Goal: Task Accomplishment & Management: Complete application form

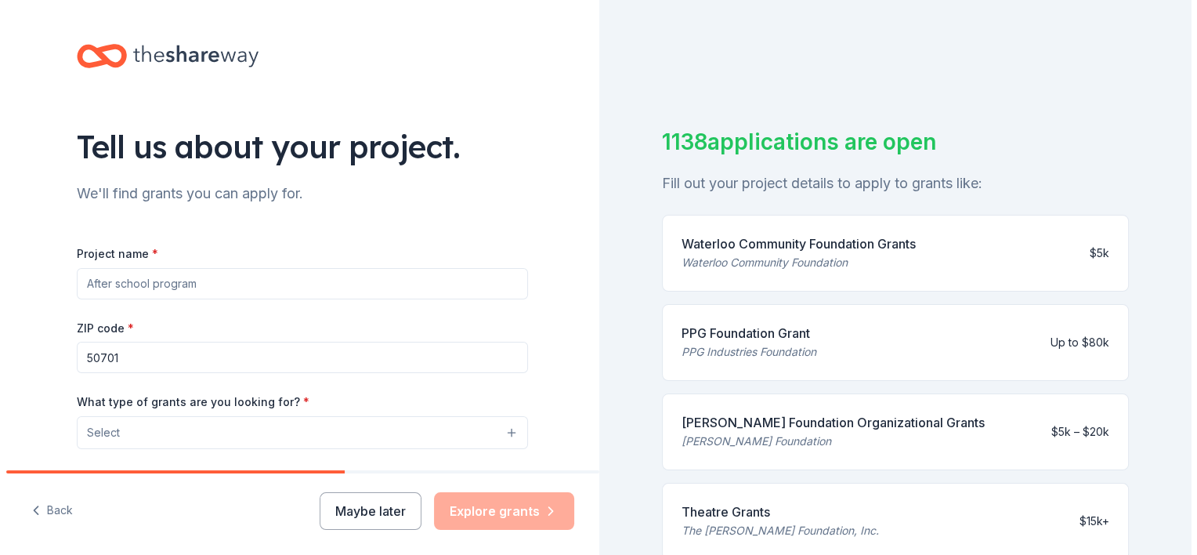
scroll to position [78, 0]
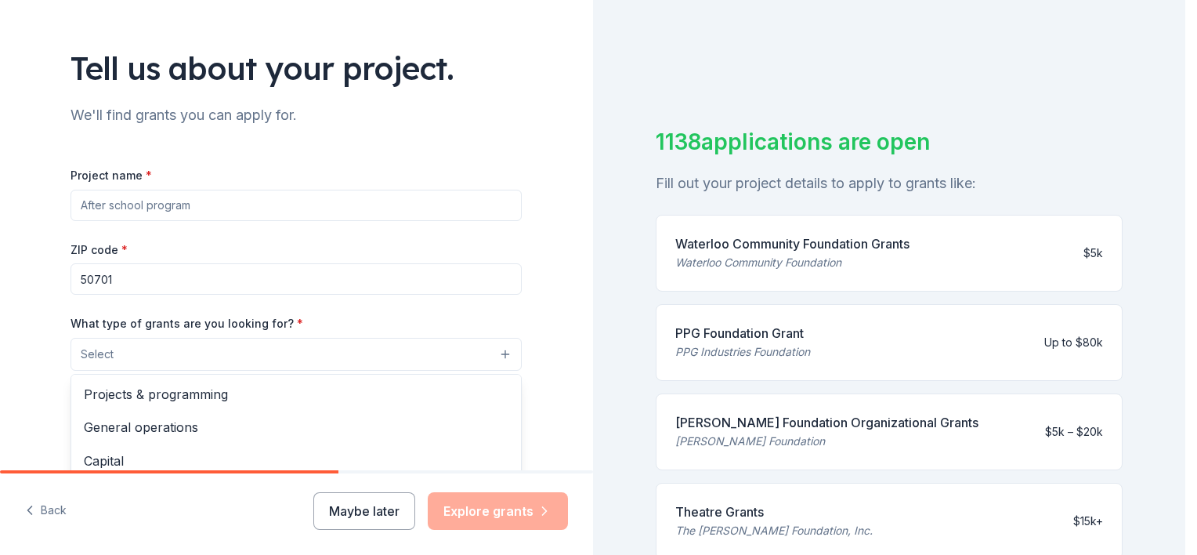
click at [238, 348] on button "Select" at bounding box center [296, 354] width 451 height 33
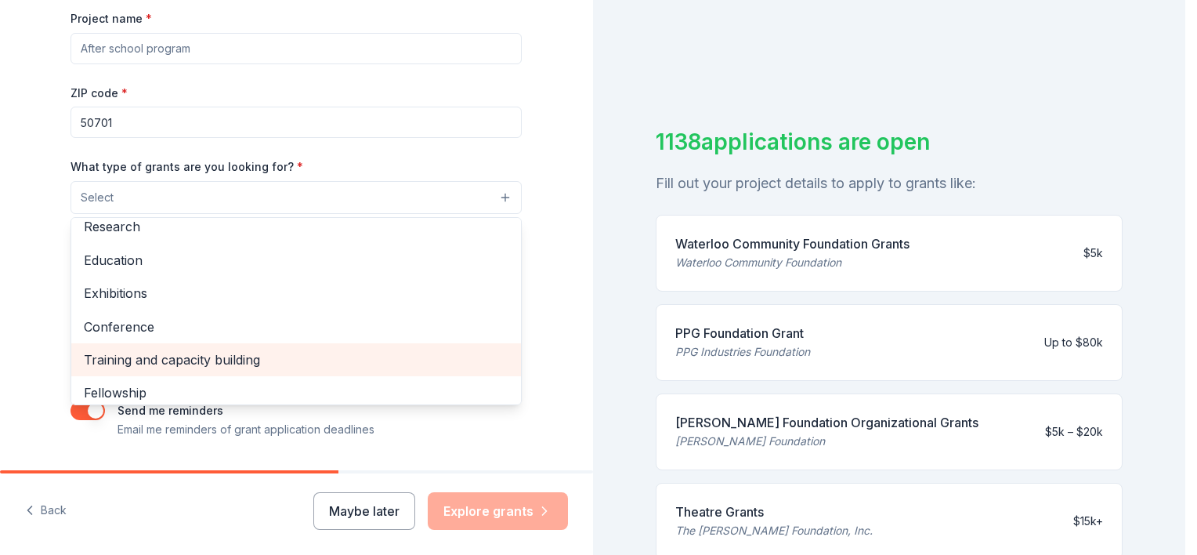
scroll to position [157, 0]
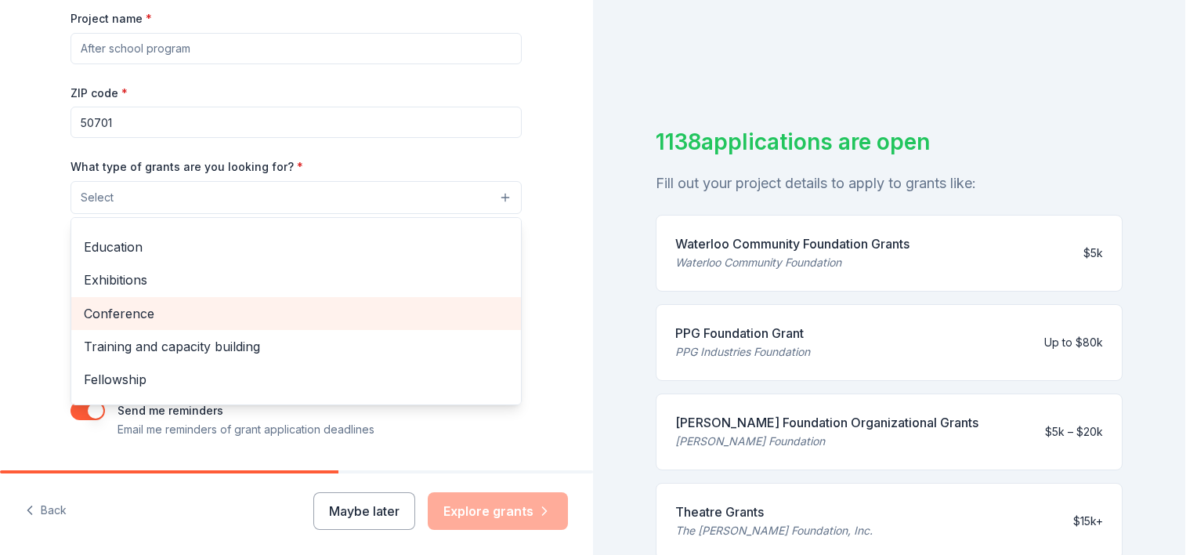
click at [153, 310] on span "Conference" at bounding box center [296, 313] width 425 height 20
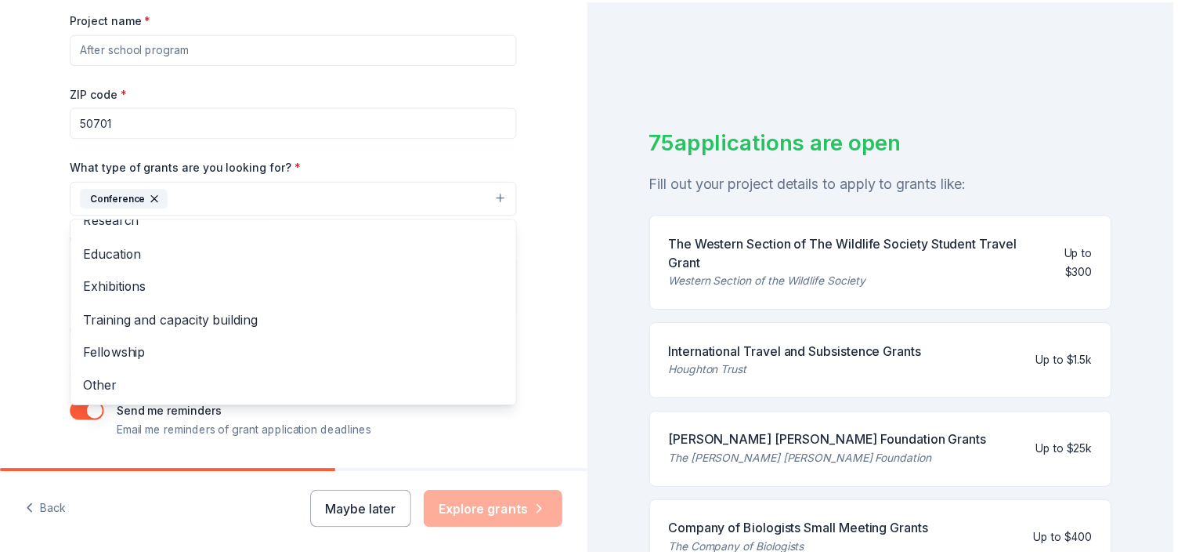
scroll to position [280, 0]
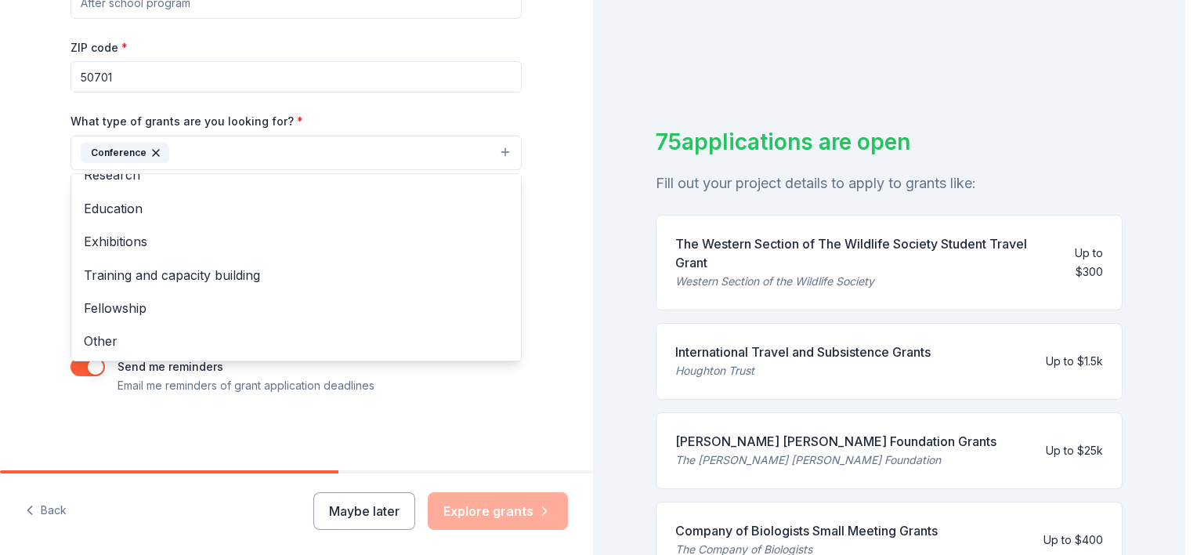
click at [559, 279] on div "Tell us about your project. We'll find grants you can apply for. Project name *…" at bounding box center [296, 95] width 593 height 751
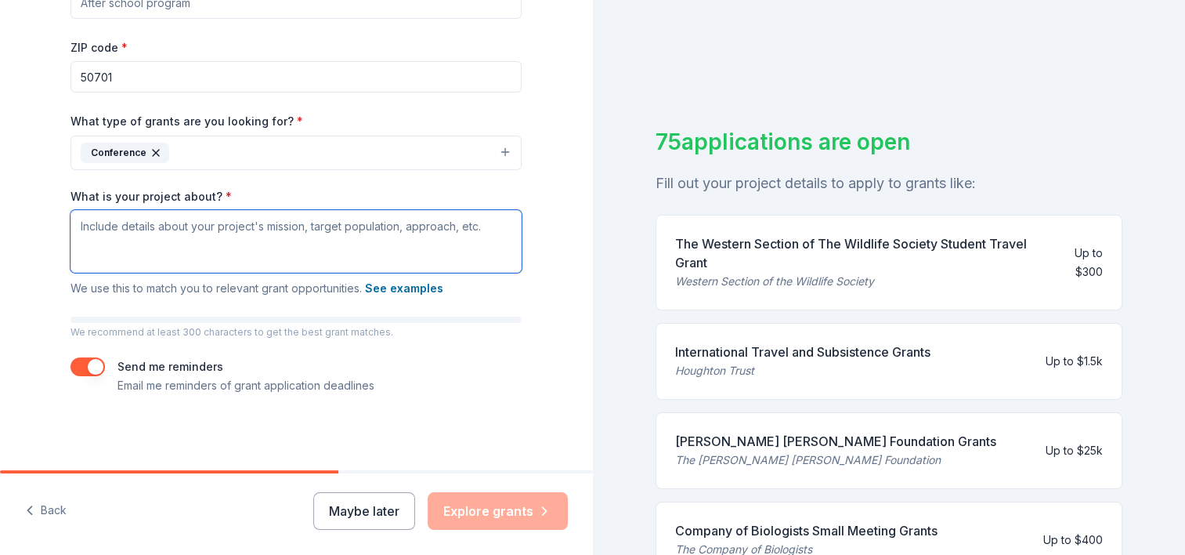
click at [232, 238] on textarea "What is your project about? *" at bounding box center [296, 241] width 451 height 63
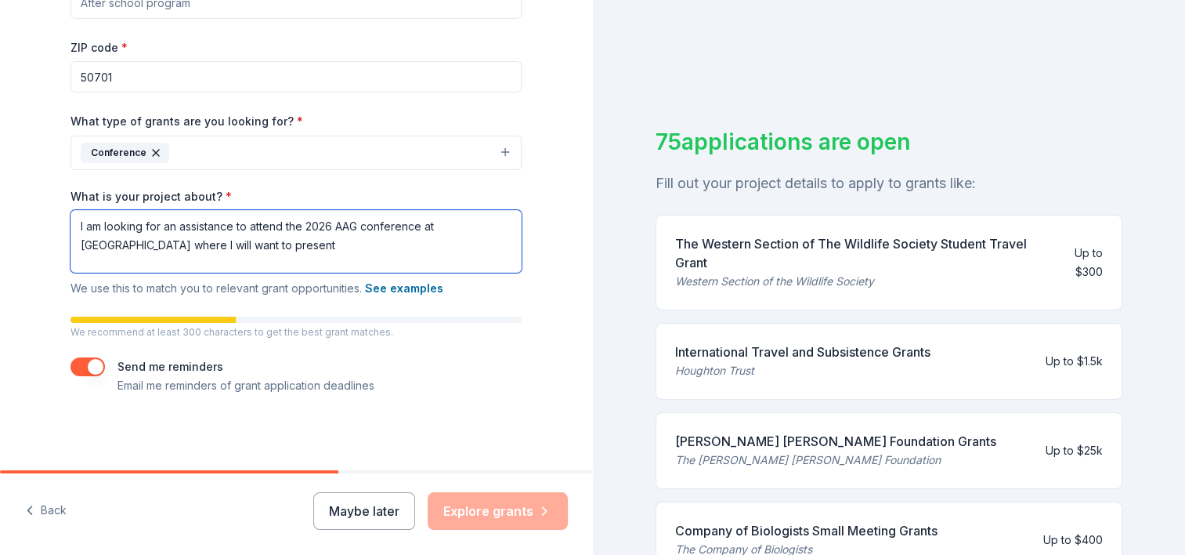
click at [244, 243] on textarea "I am looking for an assistance to attend the 2026 AAG conference at [GEOGRAPHIC…" at bounding box center [296, 241] width 451 height 63
click at [436, 246] on textarea "I am looking for the financial assistance as an international student to attend…" at bounding box center [296, 241] width 451 height 63
paste textarea "Gendered Perceptions and Environmental Experiences of Green Spaces for Climate …"
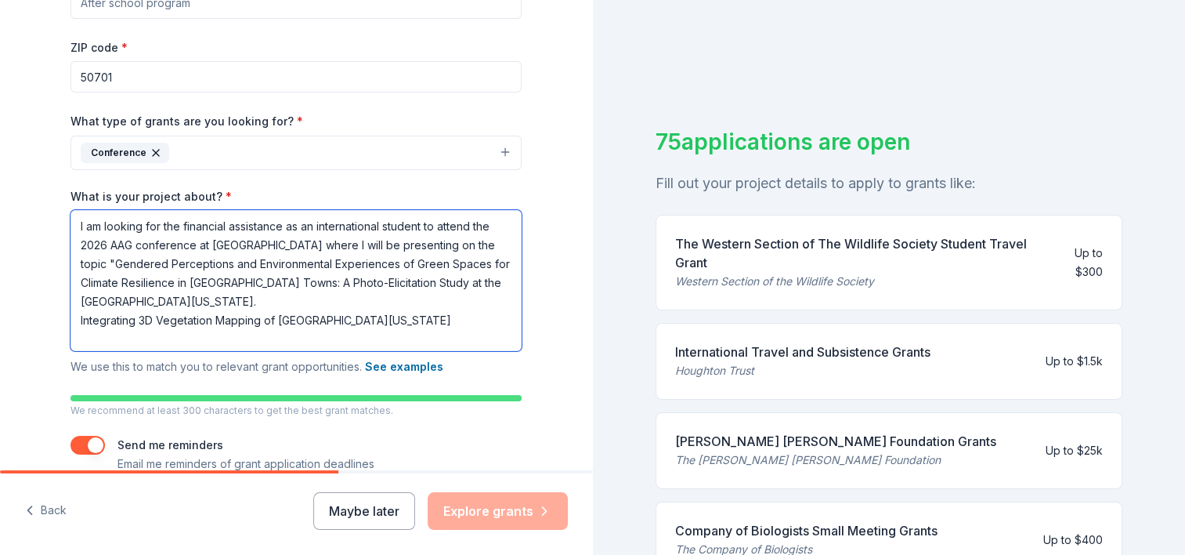
click at [420, 322] on textarea "I am looking for the financial assistance as an international student to attend…" at bounding box center [296, 280] width 451 height 141
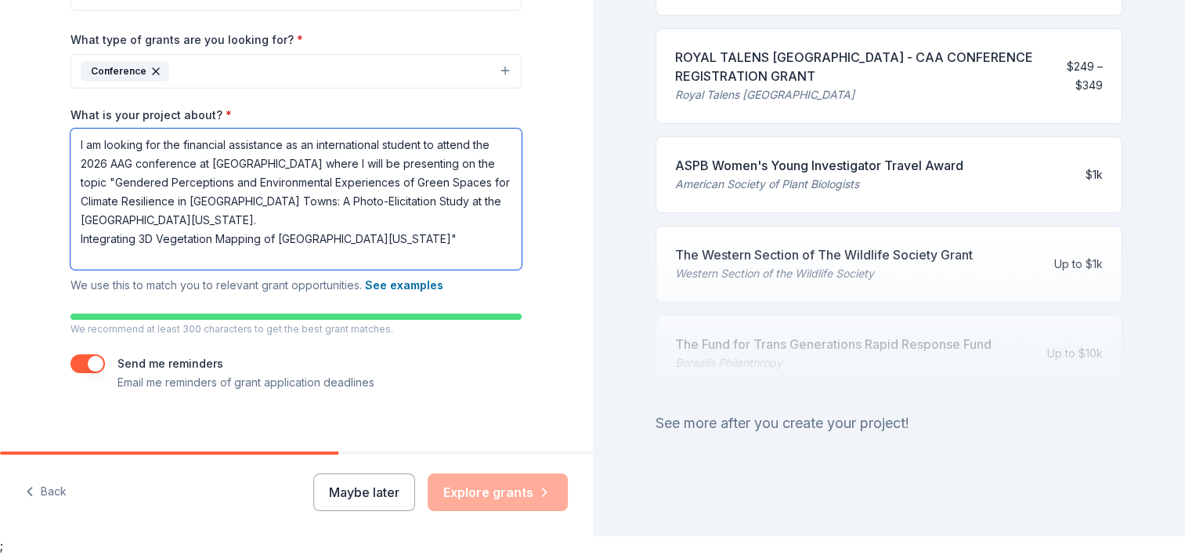
scroll to position [359, 0]
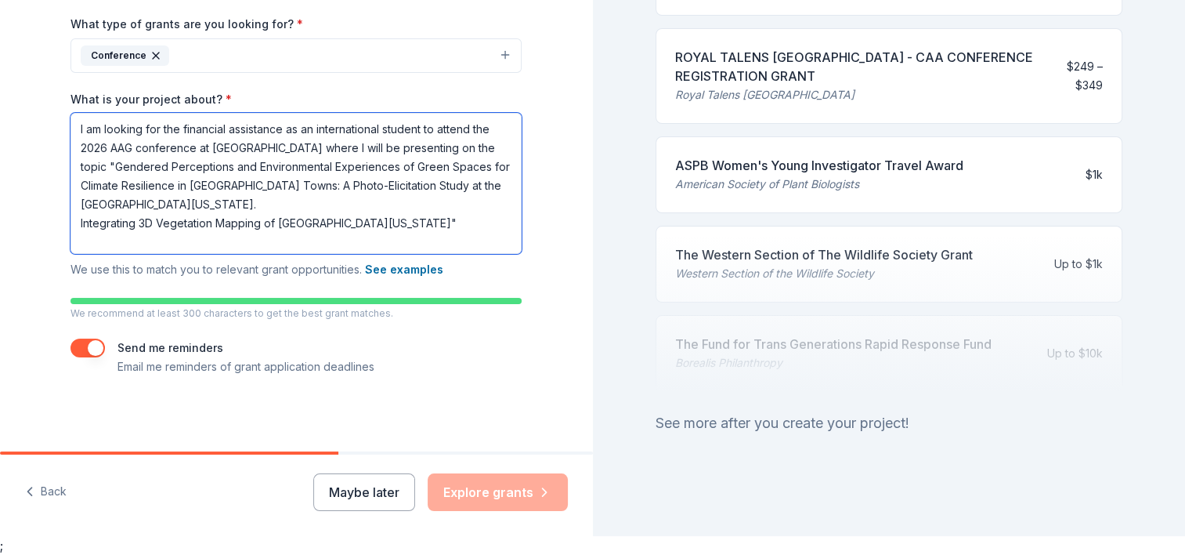
type textarea "I am looking for the financial assistance as an international student to attend…"
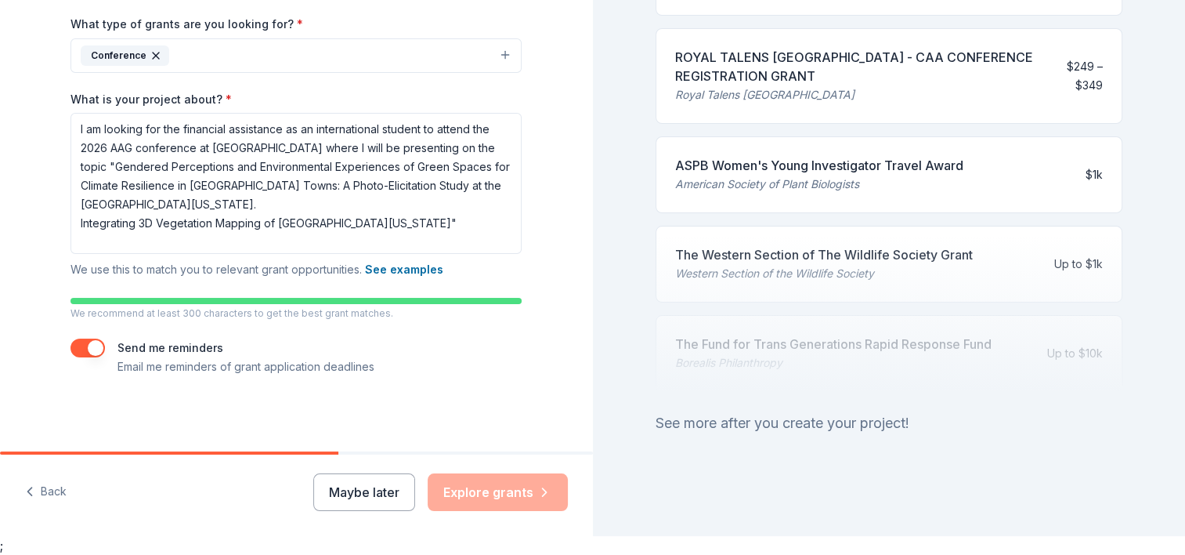
click at [495, 489] on div "Maybe later Explore grants" at bounding box center [440, 492] width 255 height 38
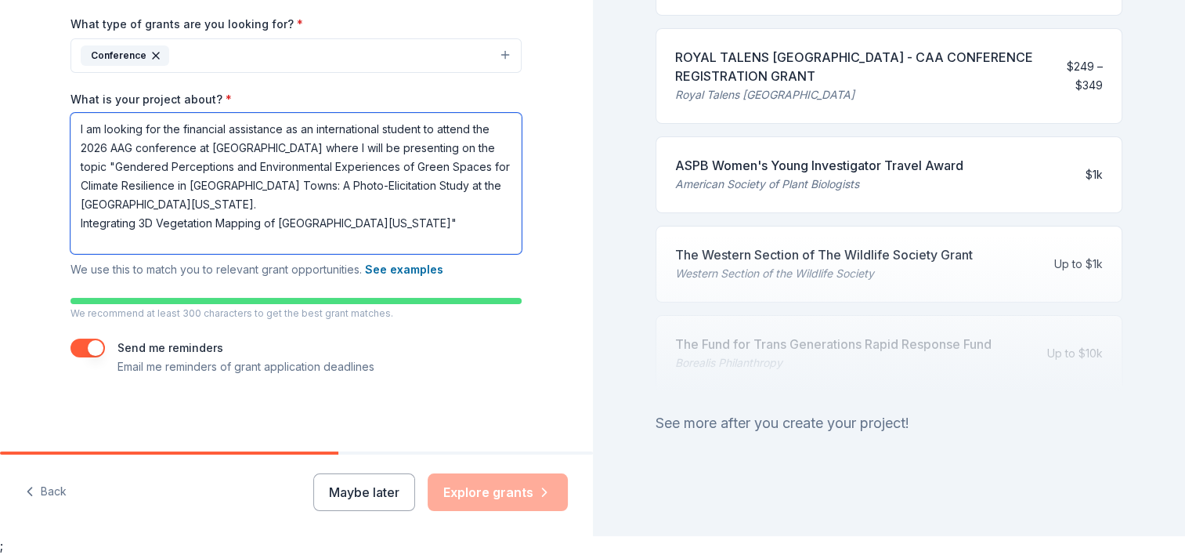
scroll to position [4, 0]
drag, startPoint x: 71, startPoint y: 125, endPoint x: 422, endPoint y: 243, distance: 370.9
click at [422, 243] on textarea "I am looking for the financial assistance as an international student to attend…" at bounding box center [296, 183] width 451 height 141
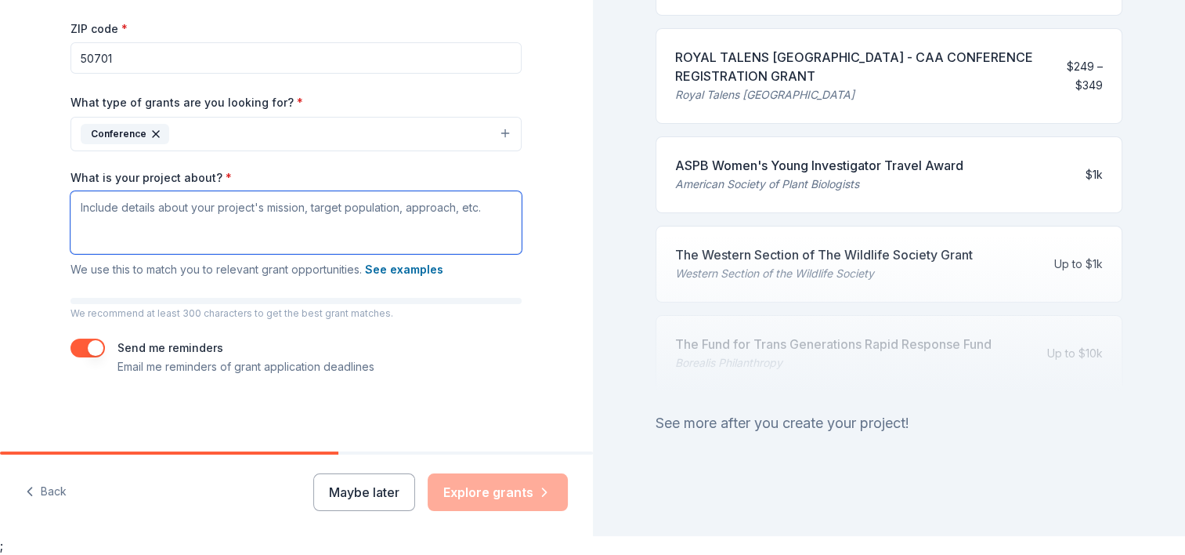
scroll to position [280, 0]
